Goal: Check status: Check status

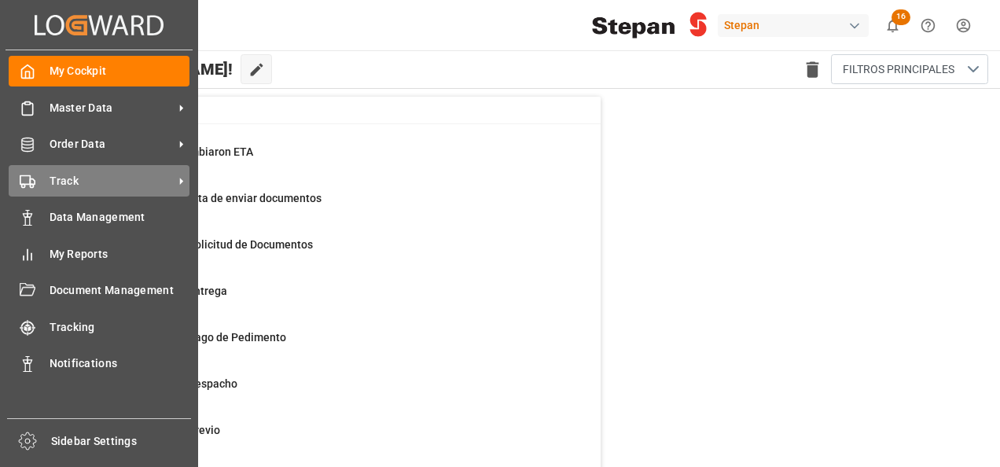
click at [79, 182] on span "Track" at bounding box center [112, 181] width 124 height 17
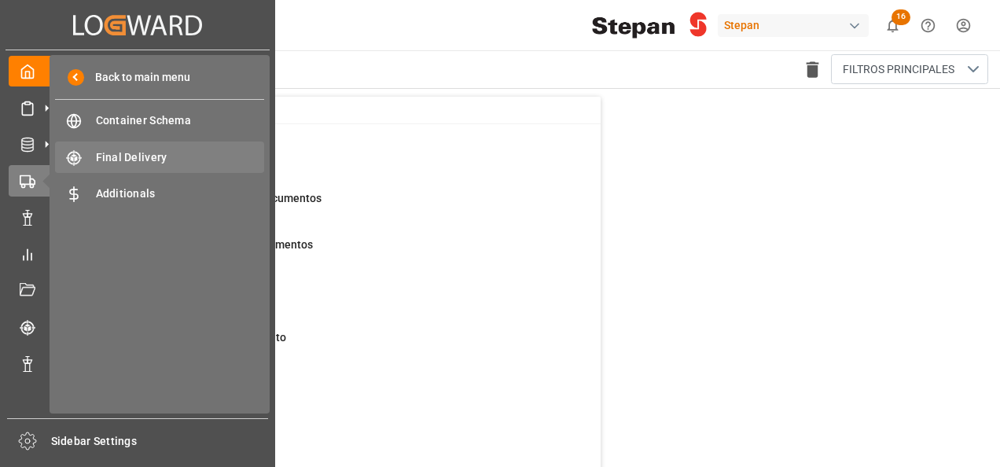
click at [132, 157] on span "Final Delivery" at bounding box center [180, 157] width 169 height 17
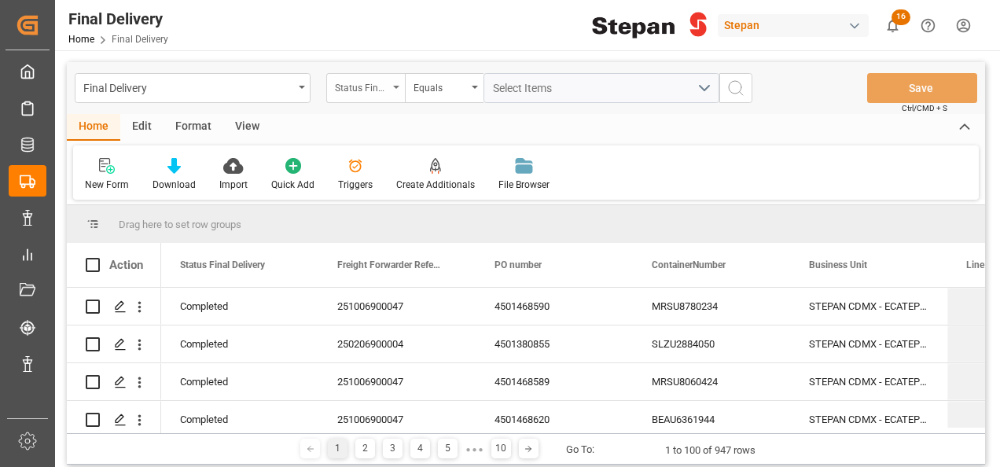
click at [395, 84] on div "Status Final Delivery" at bounding box center [365, 88] width 79 height 30
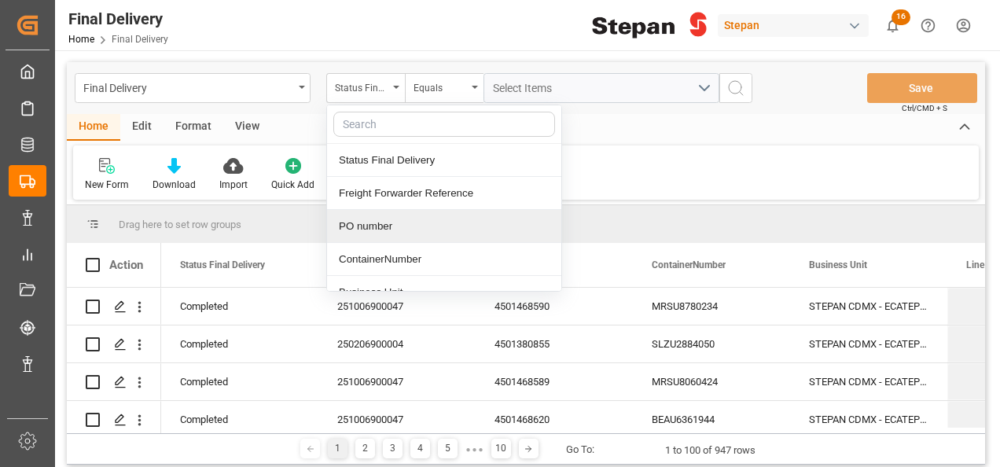
click at [372, 228] on div "PO number" at bounding box center [444, 226] width 234 height 33
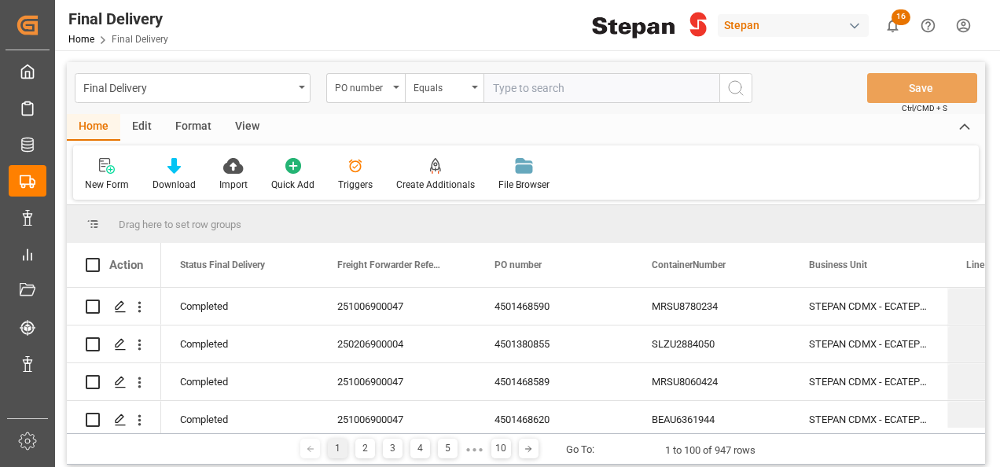
click at [517, 87] on input "text" at bounding box center [602, 88] width 236 height 30
type input "4501484345"
drag, startPoint x: 736, startPoint y: 90, endPoint x: 725, endPoint y: 96, distance: 12.3
click at [737, 90] on icon "search button" at bounding box center [736, 88] width 19 height 19
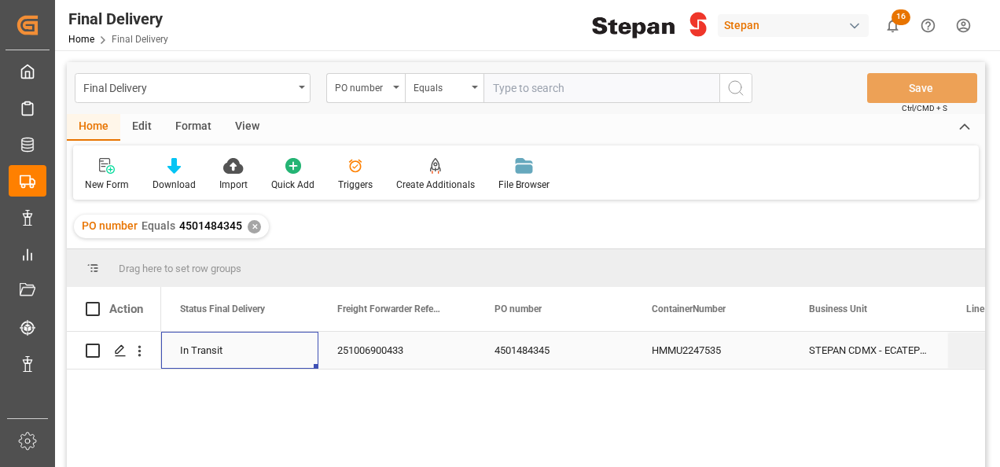
click at [260, 343] on div "In Transit" at bounding box center [240, 351] width 120 height 36
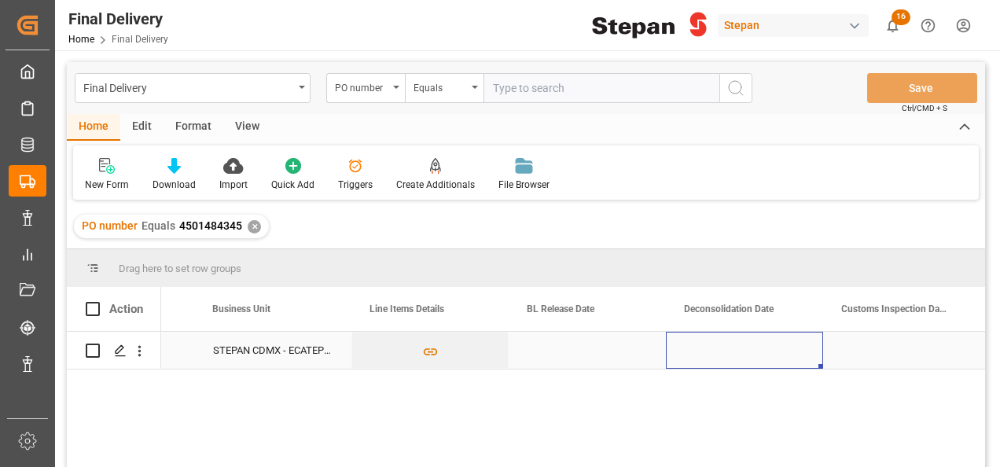
scroll to position [0, 596]
click at [590, 337] on div "Press SPACE to select this row." at bounding box center [587, 350] width 157 height 37
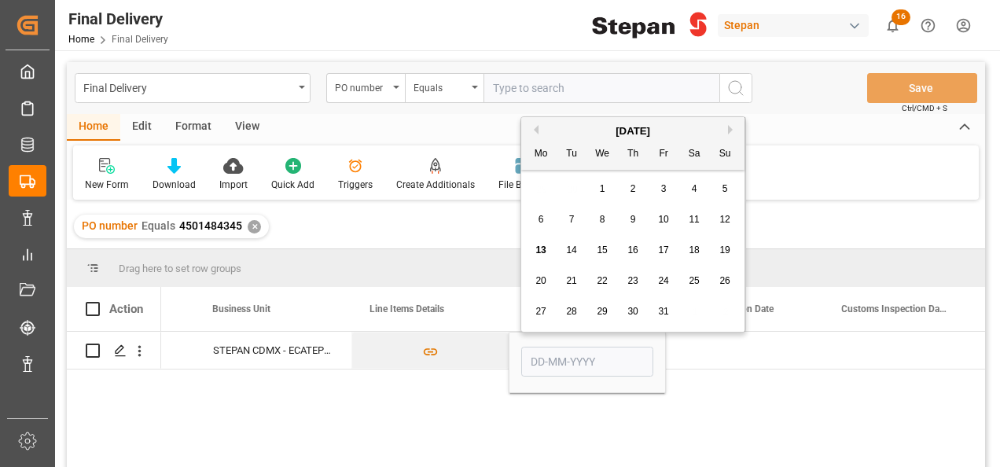
click at [696, 219] on span "11" at bounding box center [694, 219] width 10 height 11
type input "[DATE]"
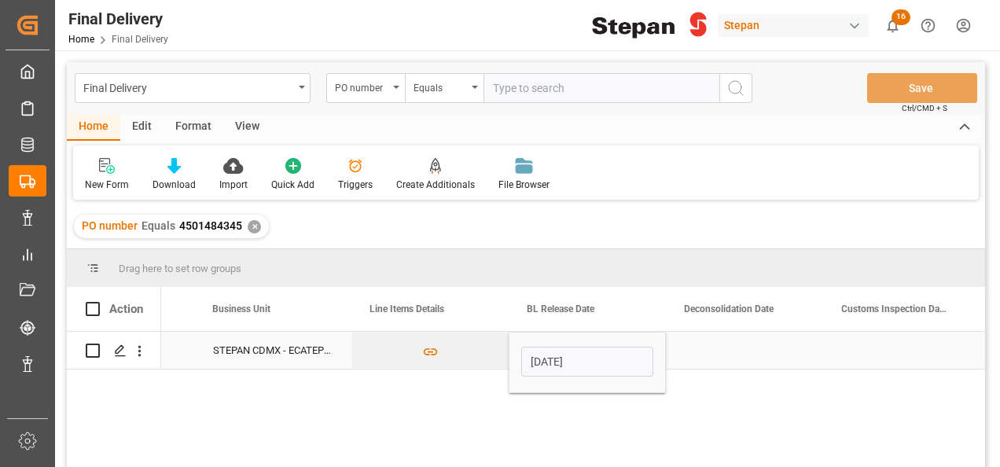
click at [698, 348] on div "Press SPACE to select this row." at bounding box center [744, 350] width 157 height 37
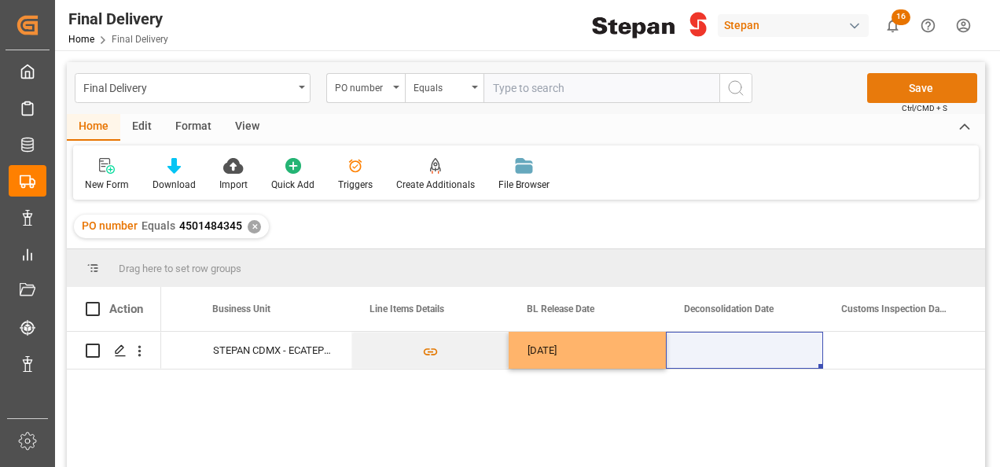
click at [927, 82] on button "Save" at bounding box center [922, 88] width 110 height 30
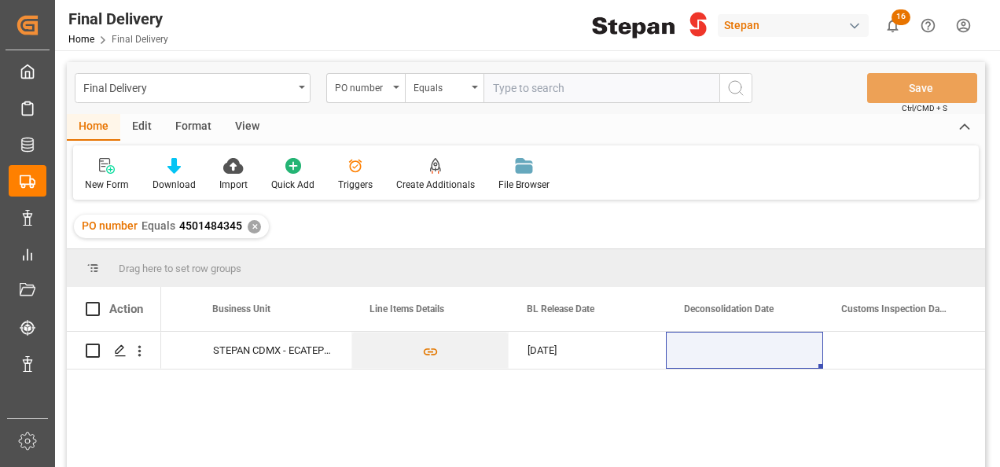
click at [249, 227] on div "✕" at bounding box center [254, 226] width 13 height 13
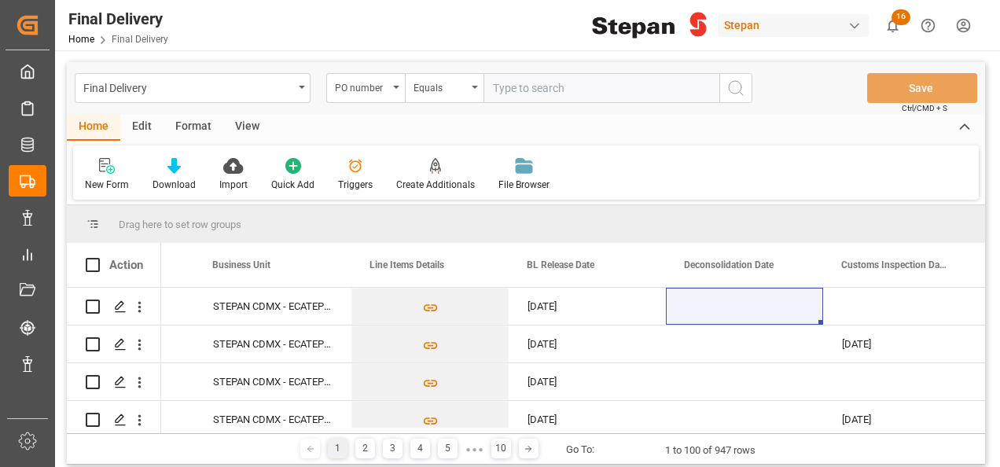
click at [509, 87] on input "text" at bounding box center [602, 88] width 236 height 30
paste input "4501481352"
type input "4501481352"
click at [738, 91] on icon "search button" at bounding box center [736, 88] width 19 height 19
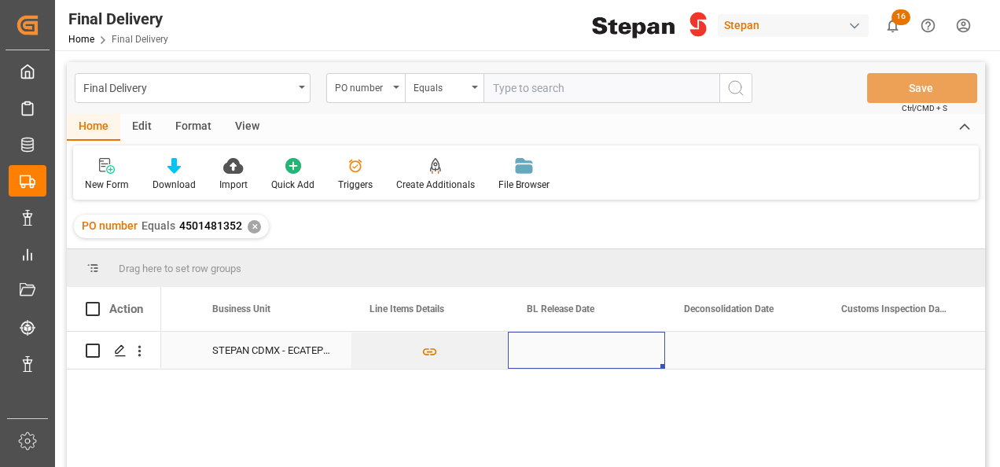
click at [546, 355] on div "Press SPACE to select this row." at bounding box center [586, 350] width 157 height 37
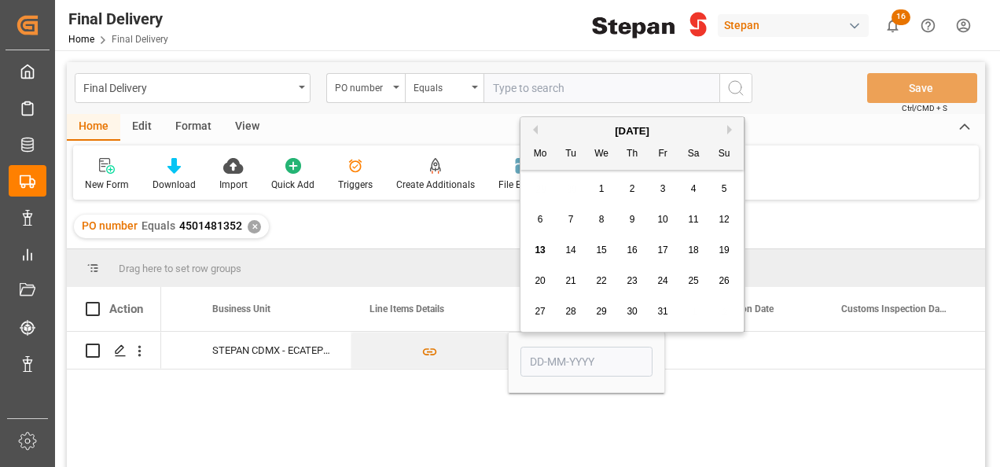
click at [702, 216] on div "11" at bounding box center [694, 220] width 20 height 19
type input "[DATE]"
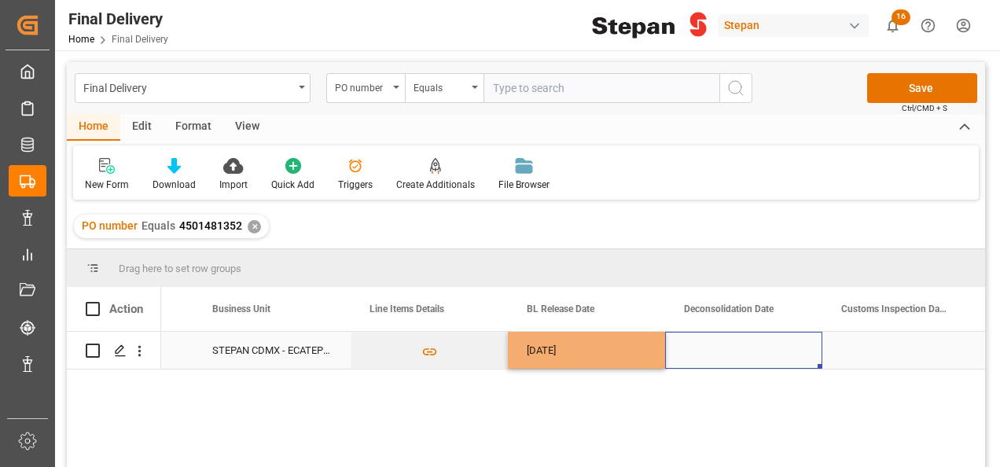
click at [722, 354] on div "Press SPACE to select this row." at bounding box center [743, 350] width 157 height 37
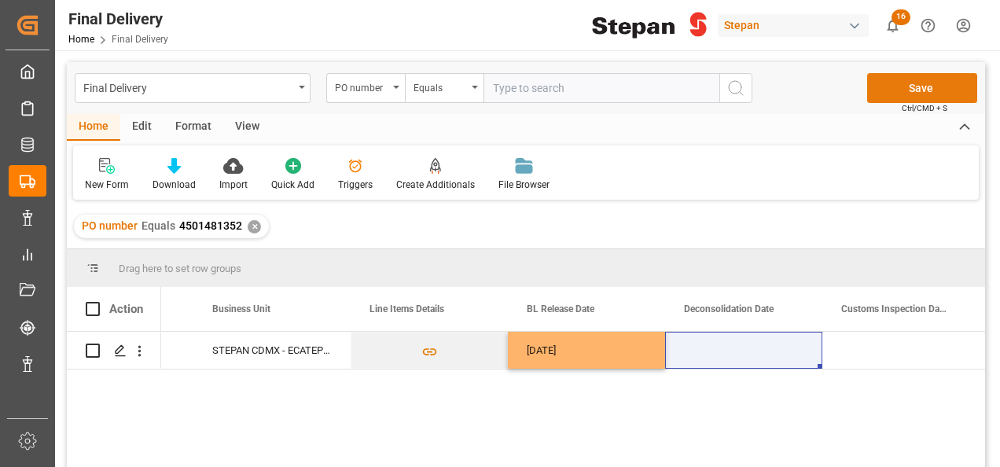
drag, startPoint x: 919, startPoint y: 72, endPoint x: 915, endPoint y: 82, distance: 10.7
click at [919, 71] on div "Final Delivery PO number Equals Save Ctrl/CMD + S" at bounding box center [526, 88] width 919 height 52
click at [914, 85] on button "Save" at bounding box center [922, 88] width 110 height 30
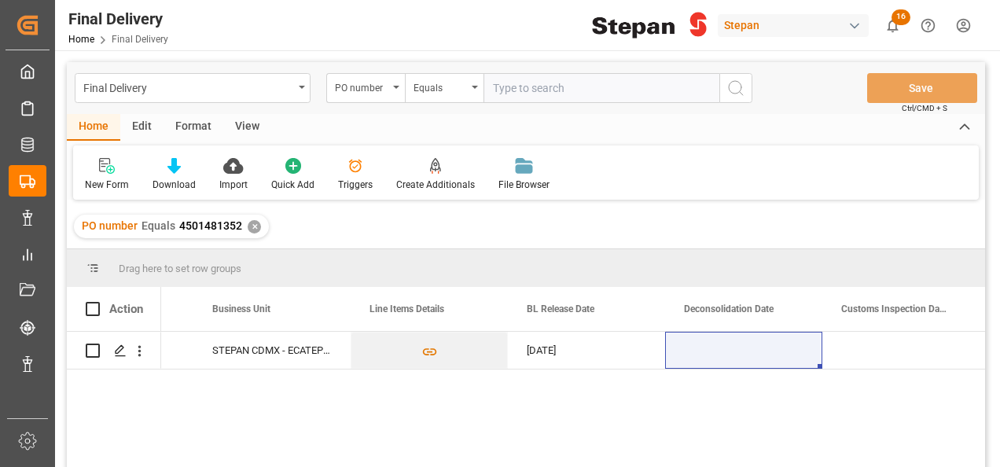
click at [363, 418] on div "4501481352 MAGU5614496 STEPAN CDMX - ECATEPEC [DATE] 25 16 1742 5004580" at bounding box center [573, 404] width 824 height 145
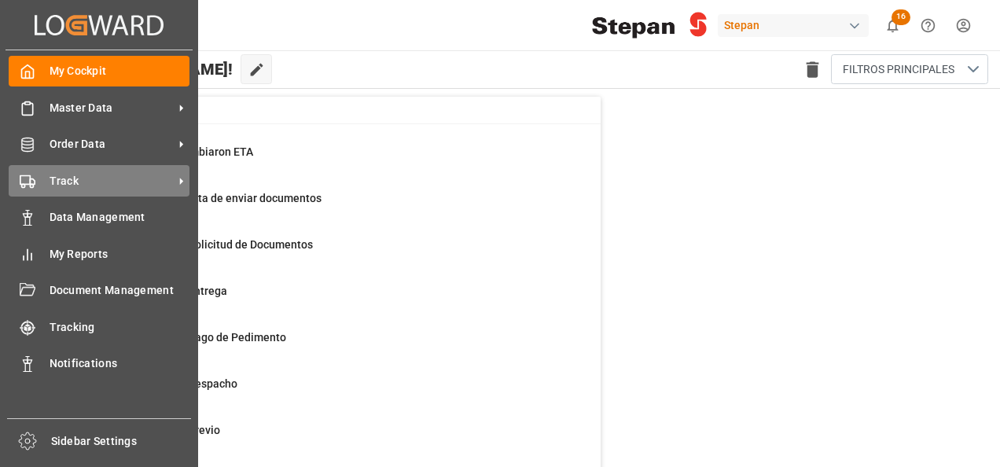
click at [61, 188] on span "Track" at bounding box center [112, 181] width 124 height 17
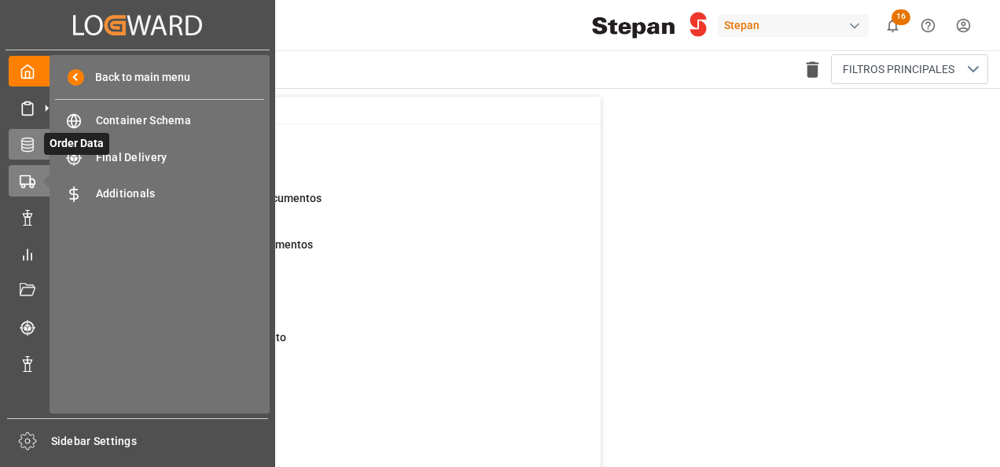
click at [22, 138] on icon at bounding box center [28, 145] width 16 height 16
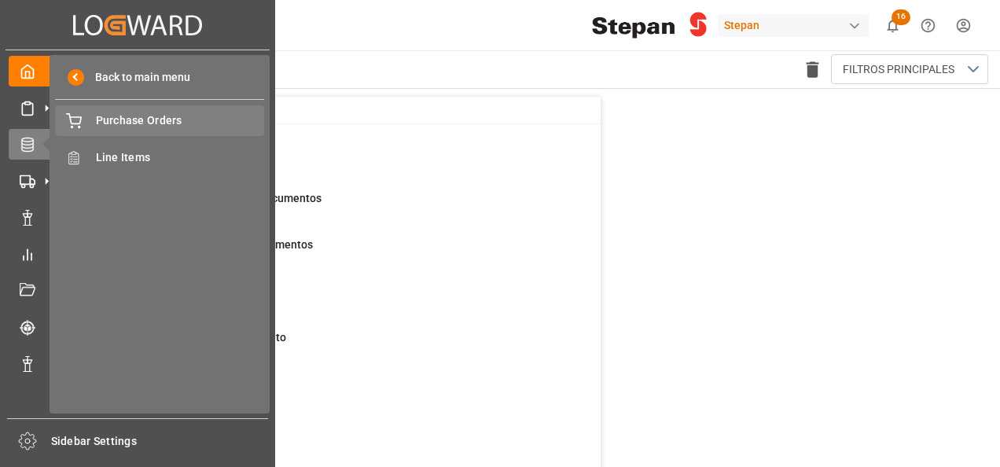
click at [128, 120] on span "Purchase Orders" at bounding box center [180, 120] width 169 height 17
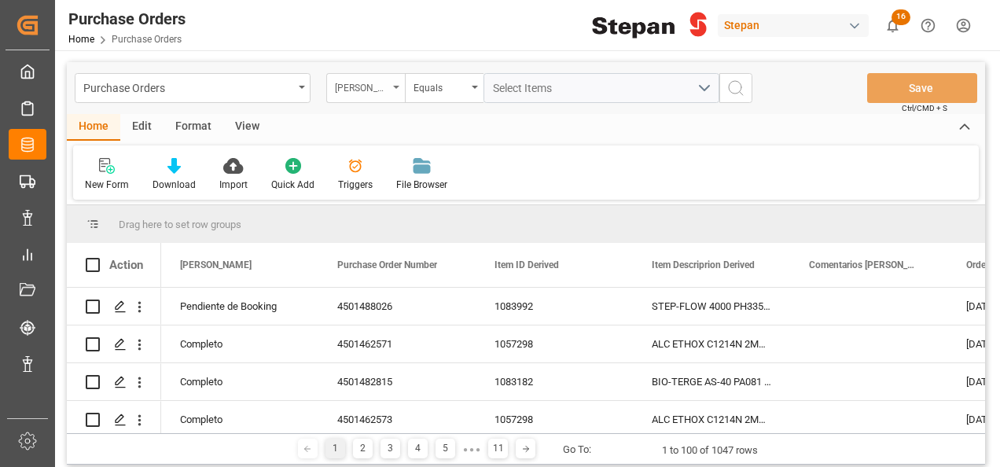
click at [396, 88] on icon "open menu" at bounding box center [396, 87] width 6 height 3
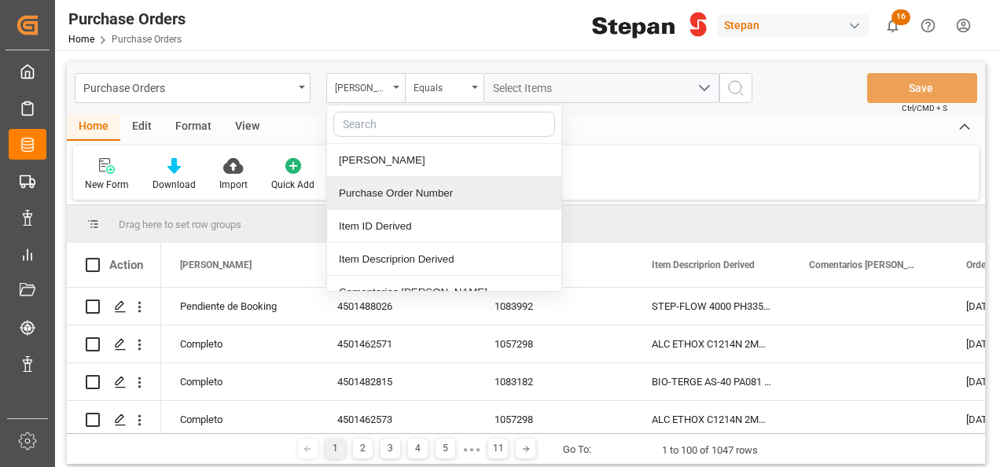
click at [400, 195] on div "Purchase Order Number" at bounding box center [444, 193] width 234 height 33
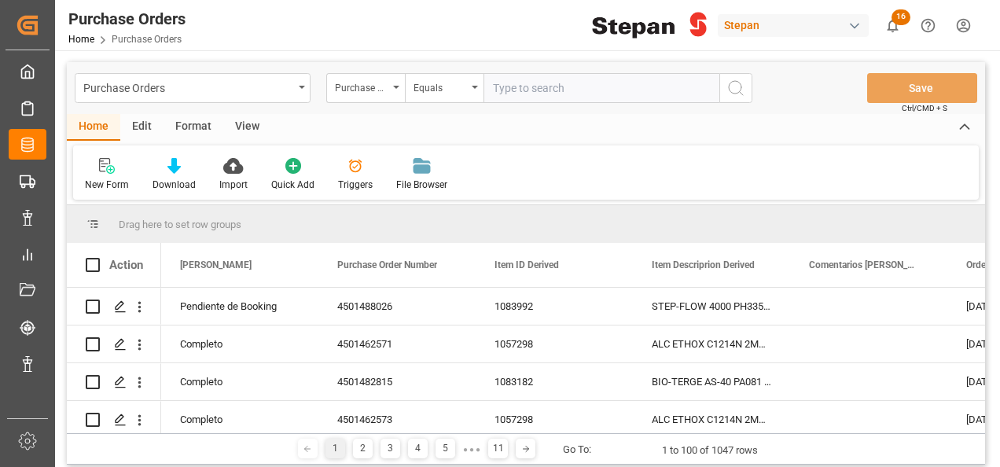
click at [525, 87] on input "text" at bounding box center [602, 88] width 236 height 30
type input "4501479546"
click at [740, 89] on icon "search button" at bounding box center [736, 88] width 19 height 19
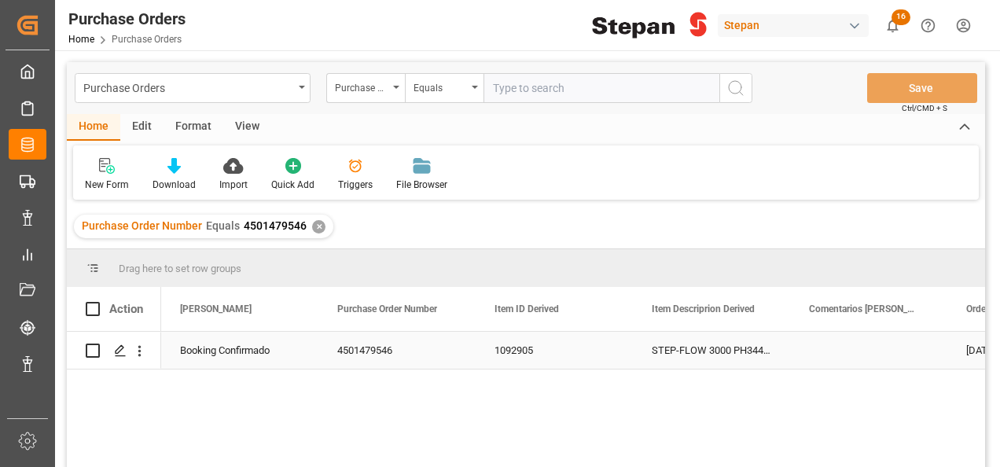
click at [242, 352] on div "Booking Confirmado" at bounding box center [240, 351] width 120 height 36
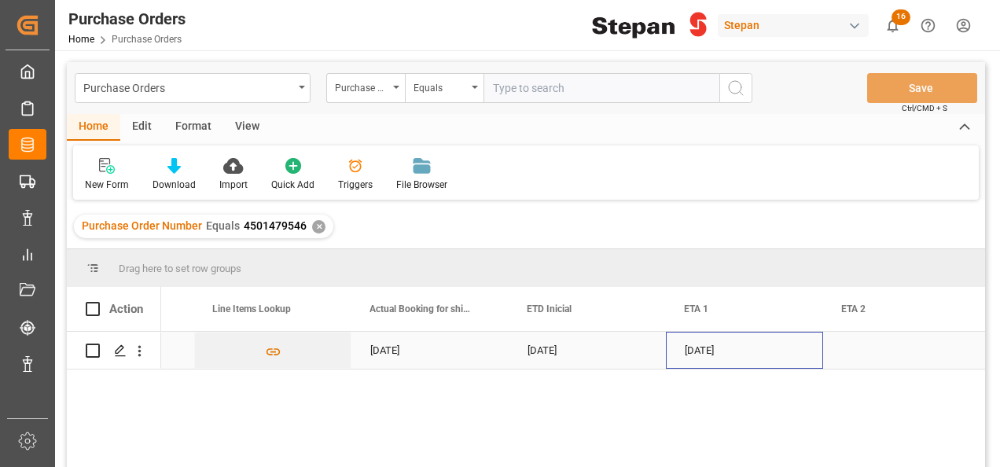
scroll to position [0, 1697]
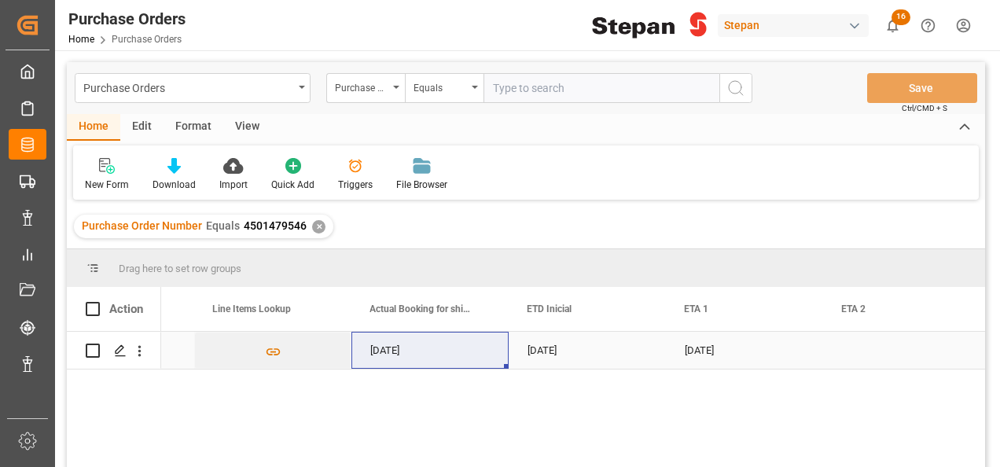
click at [551, 351] on div "[DATE]" at bounding box center [587, 350] width 157 height 37
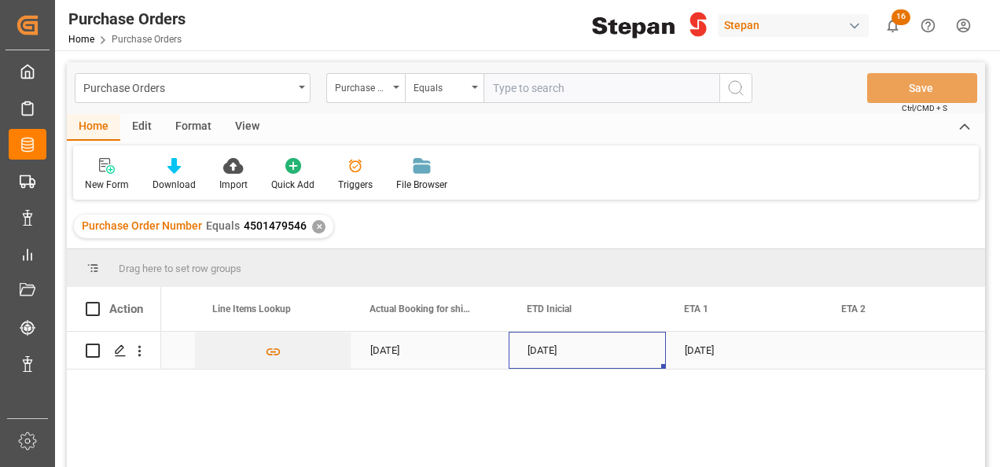
click at [568, 352] on div "[DATE]" at bounding box center [587, 350] width 157 height 37
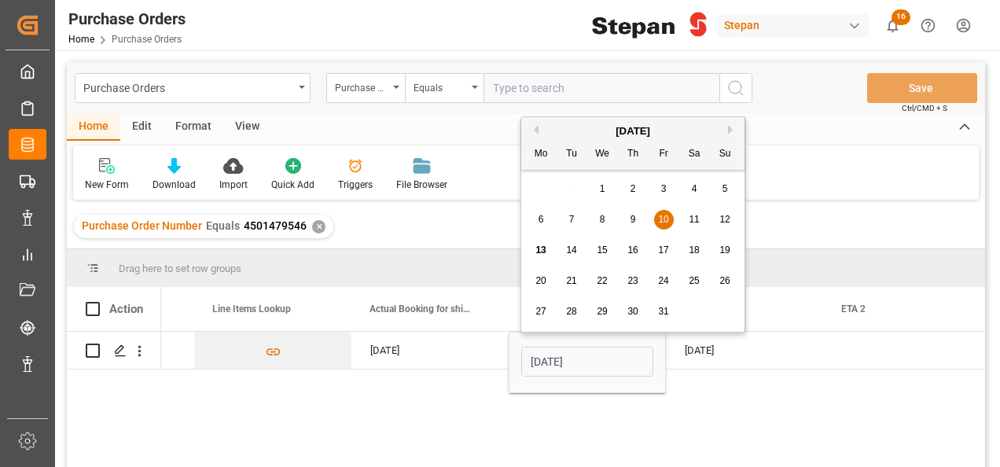
click at [696, 251] on span "18" at bounding box center [694, 250] width 10 height 11
type input "18-10-2025"
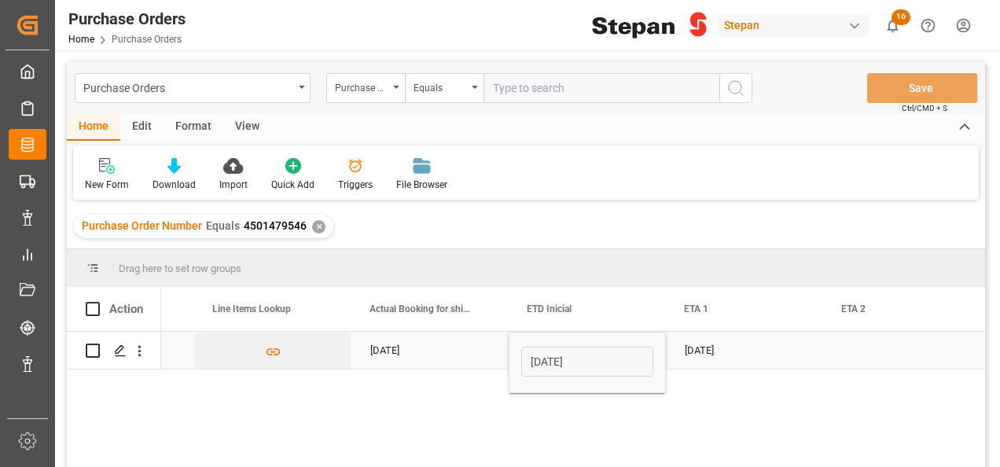
click at [850, 344] on div "Press SPACE to select this row." at bounding box center [901, 350] width 157 height 37
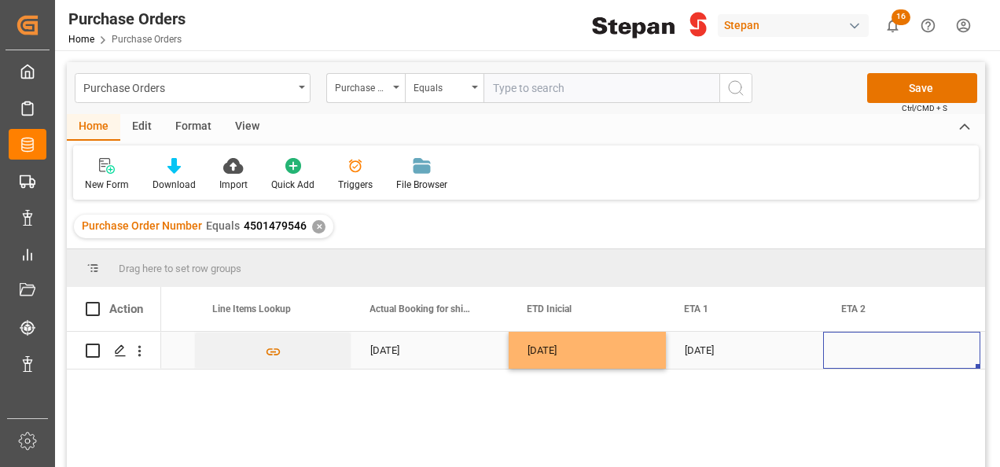
click at [850, 344] on div "Press SPACE to select this row." at bounding box center [901, 350] width 157 height 37
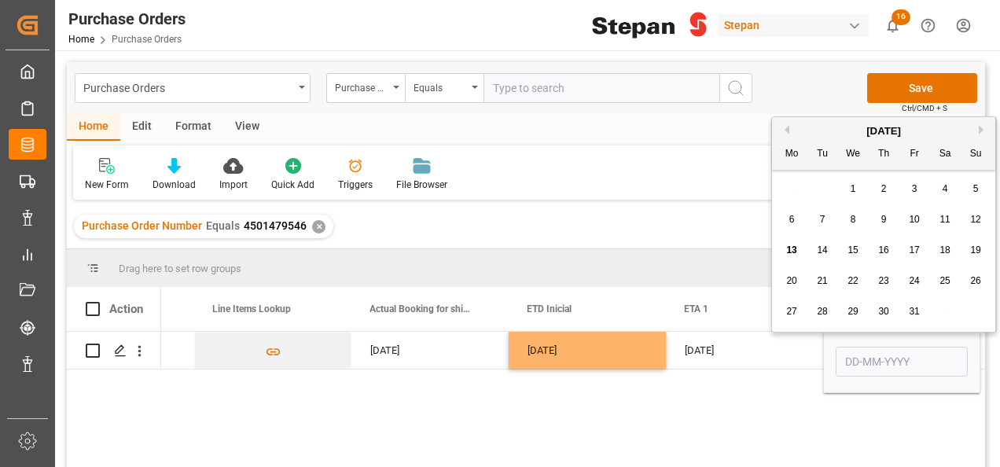
drag, startPoint x: 981, startPoint y: 246, endPoint x: 967, endPoint y: 258, distance: 17.8
click at [982, 246] on div "19" at bounding box center [977, 250] width 20 height 19
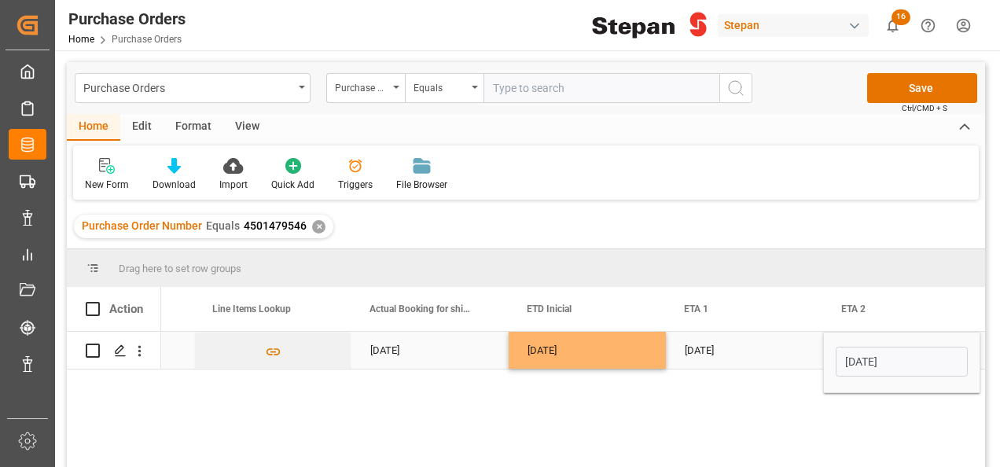
click at [907, 363] on input "19-10-2025" at bounding box center [902, 362] width 132 height 30
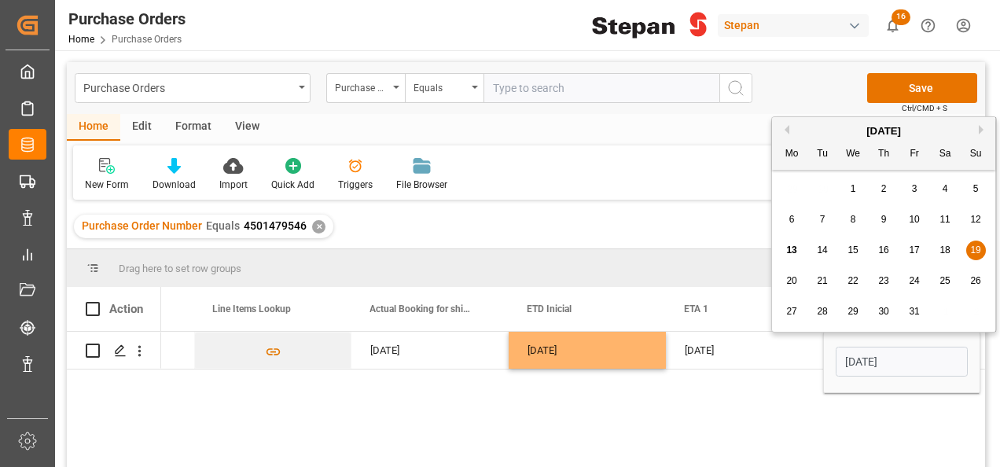
click at [980, 130] on button "Next Month" at bounding box center [983, 129] width 9 height 9
click at [848, 281] on span "19" at bounding box center [853, 280] width 10 height 11
type input "19-11-2025"
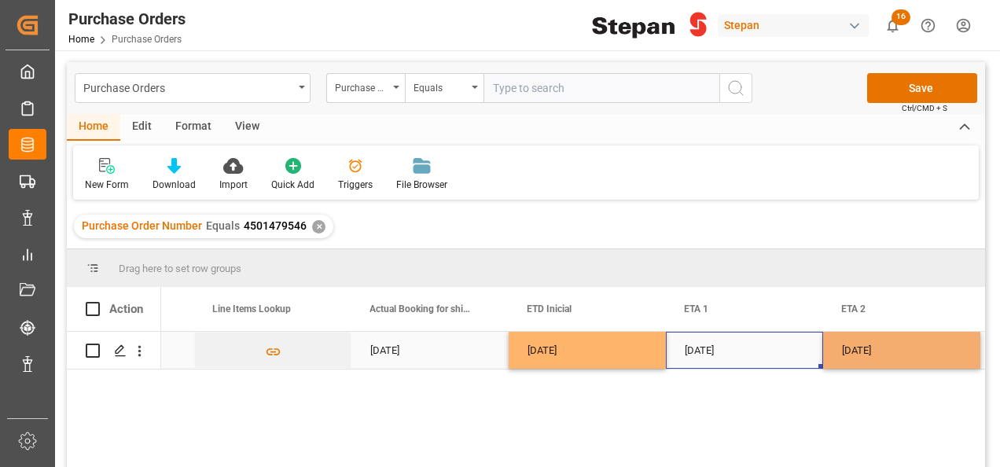
click at [794, 351] on div "17-11-2025" at bounding box center [744, 350] width 157 height 37
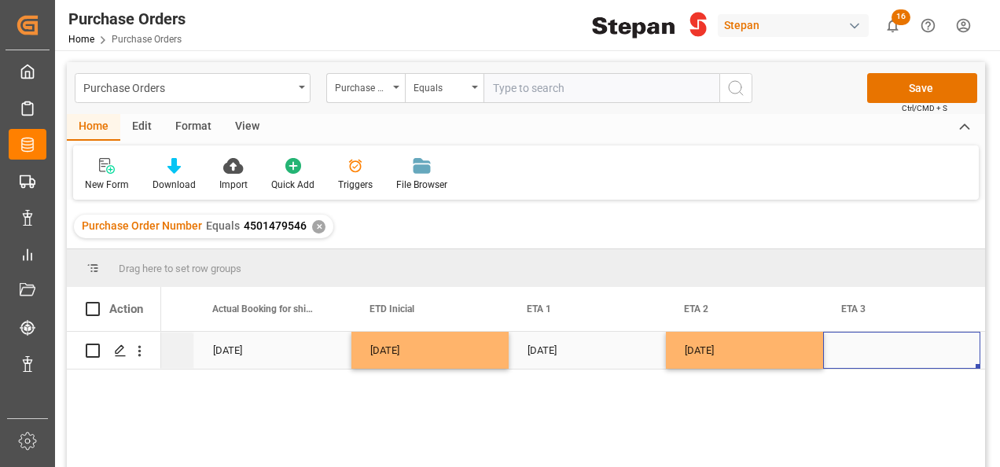
scroll to position [0, 2013]
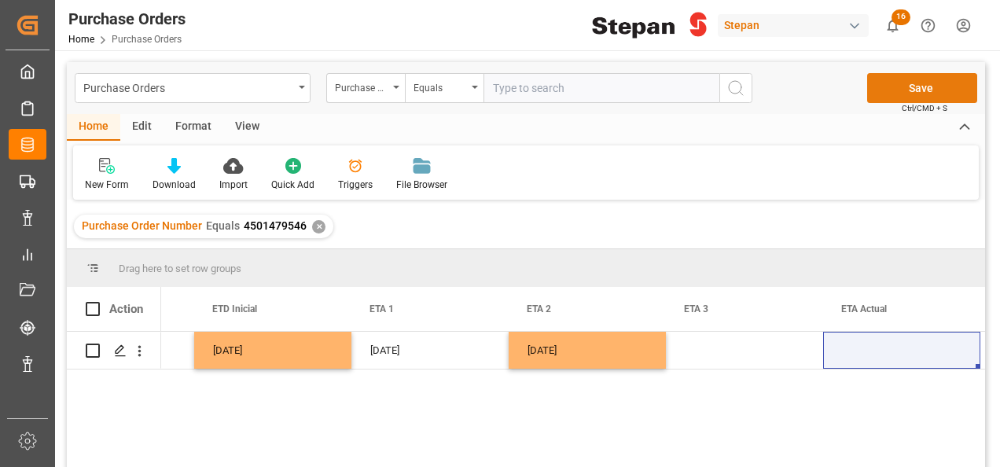
click at [921, 88] on button "Save" at bounding box center [922, 88] width 110 height 30
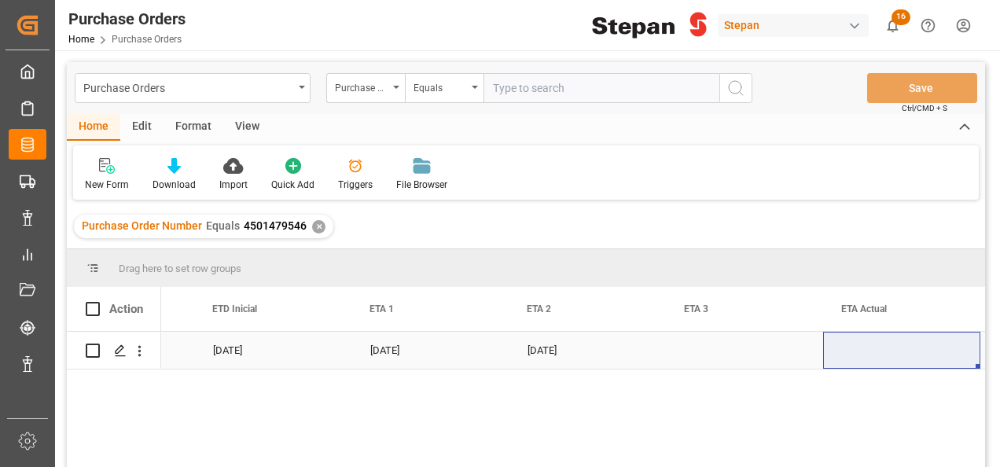
click at [790, 349] on div "Press SPACE to select this row." at bounding box center [744, 350] width 157 height 37
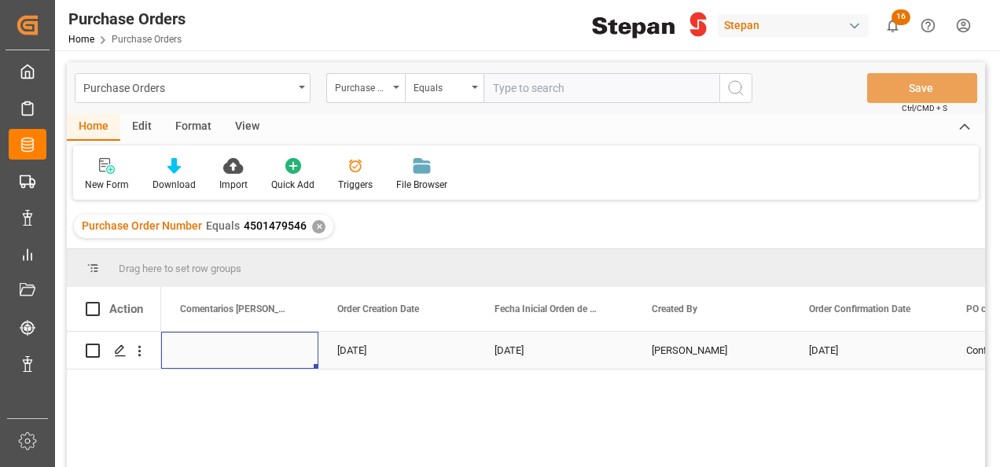
scroll to position [0, 472]
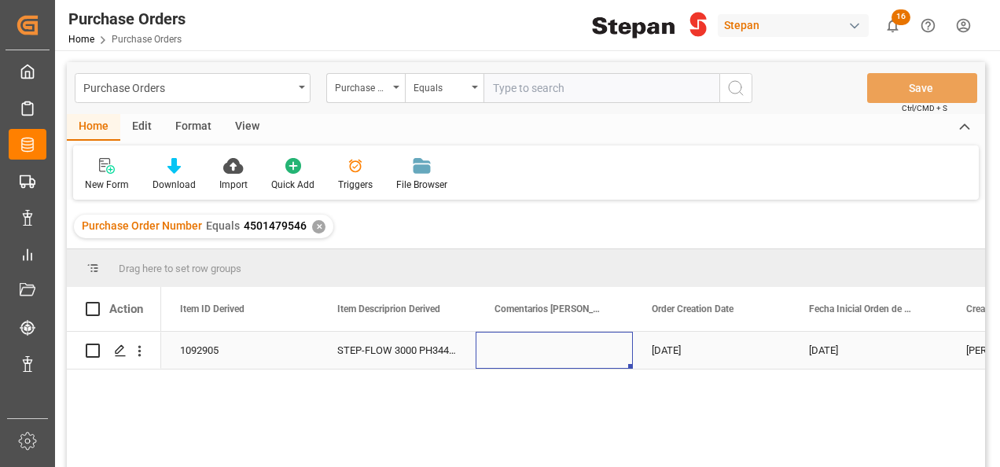
click at [529, 347] on div "Press SPACE to select this row." at bounding box center [554, 350] width 157 height 37
click at [527, 355] on input "Press SPACE to select this row." at bounding box center [554, 359] width 132 height 30
paste input "Le agradecemos su reserva en el barco CMA CGM VOLTAIRE 0DVN9S1MA con salida des…"
type input "Le agradecemos su reserva en el barco CMA CGM VOLTAIRE 0DVN9S1MA con salida des…"
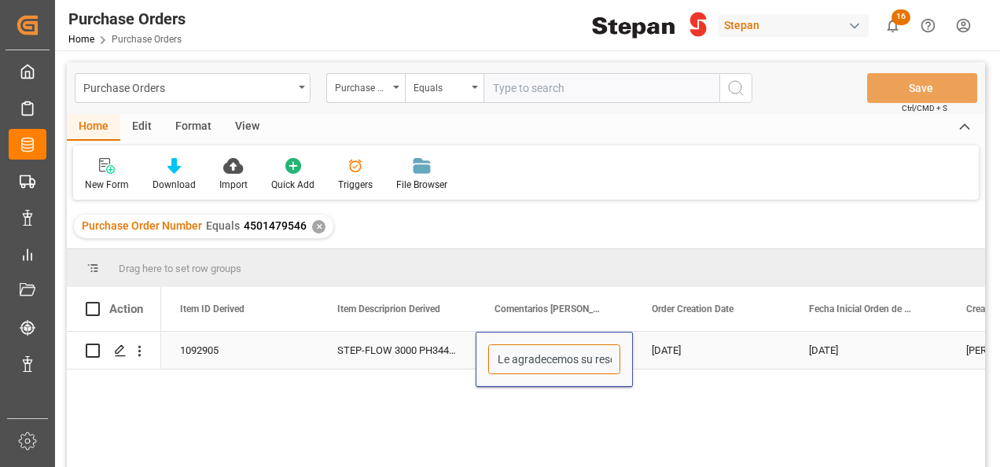
scroll to position [0, 1325]
click at [462, 355] on div "STEP-FLOW 3000 PH344TO30 1050k" at bounding box center [397, 350] width 157 height 37
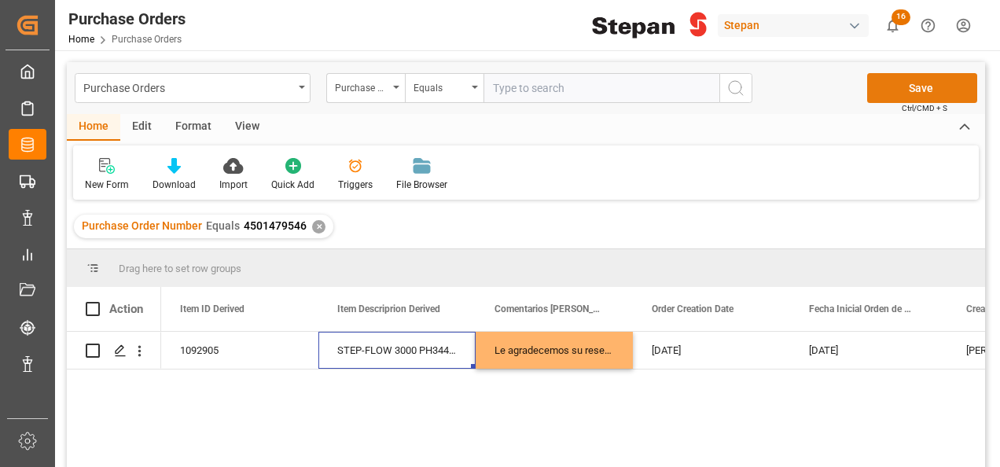
click at [921, 93] on button "Save" at bounding box center [922, 88] width 110 height 30
